Goal: Information Seeking & Learning: Compare options

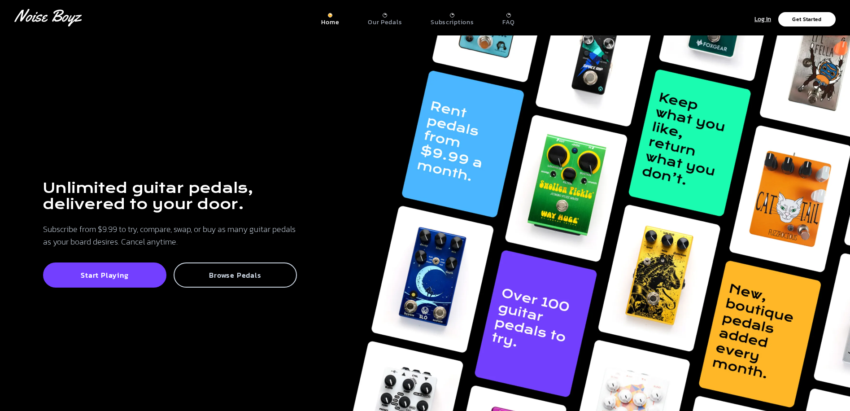
drag, startPoint x: 244, startPoint y: 290, endPoint x: 239, endPoint y: 276, distance: 14.3
click at [243, 289] on div "Unlimited guitar pedals, delivered to your door. Subscribe from $9.99 to try, c…" at bounding box center [170, 234] width 340 height 126
click at [239, 276] on p "Browse Pedals" at bounding box center [235, 274] width 104 height 9
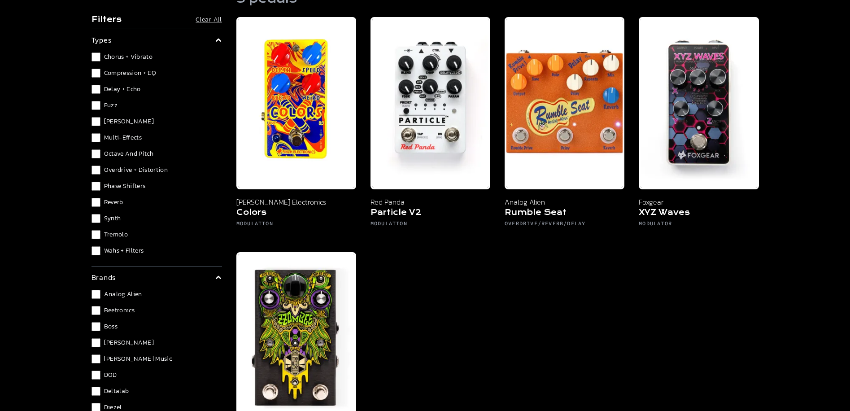
scroll to position [90, 0]
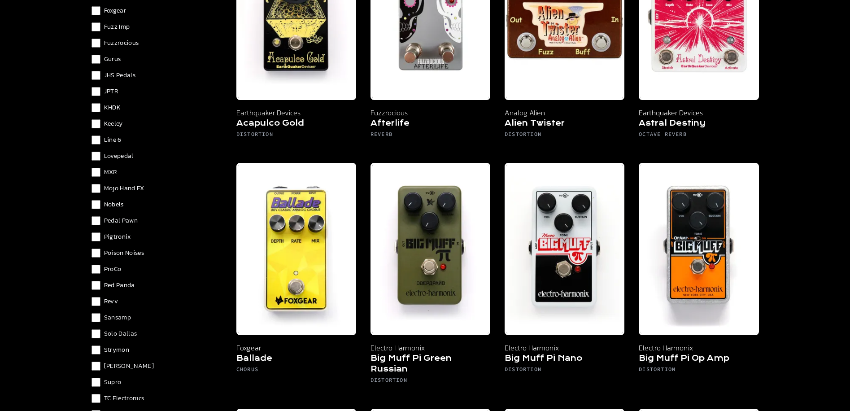
scroll to position [538, 0]
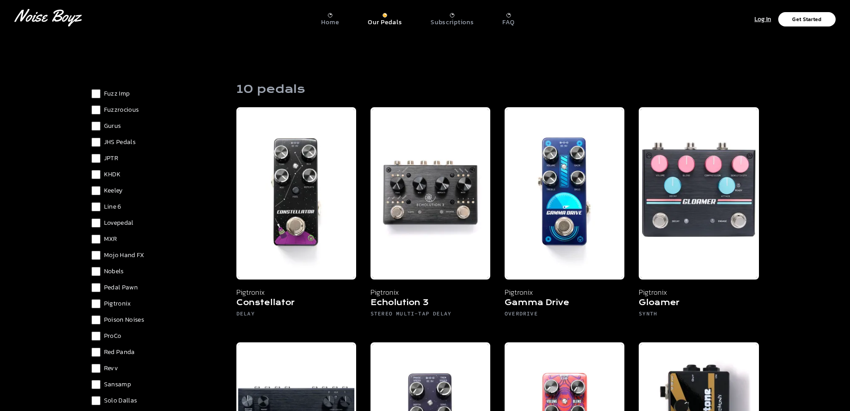
scroll to position [449, 0]
